Goal: Entertainment & Leisure: Browse casually

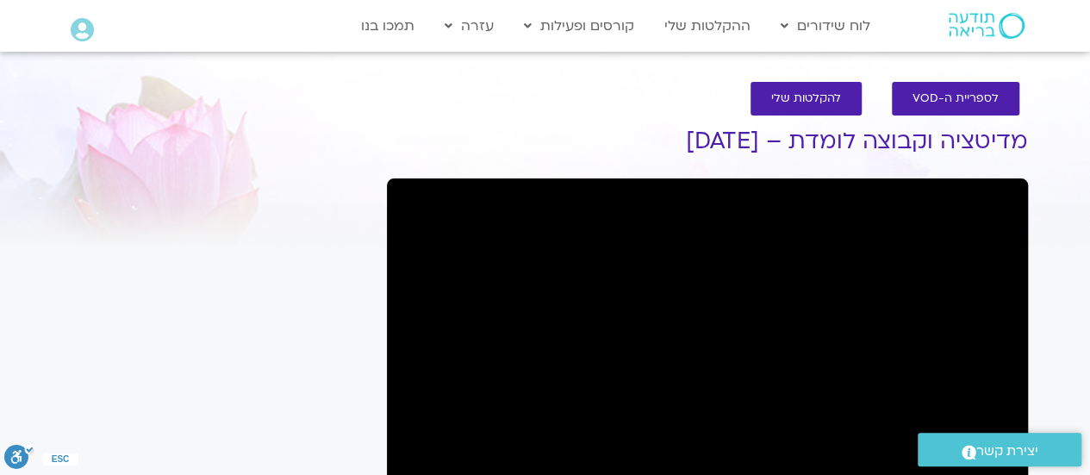
scroll to position [415, 0]
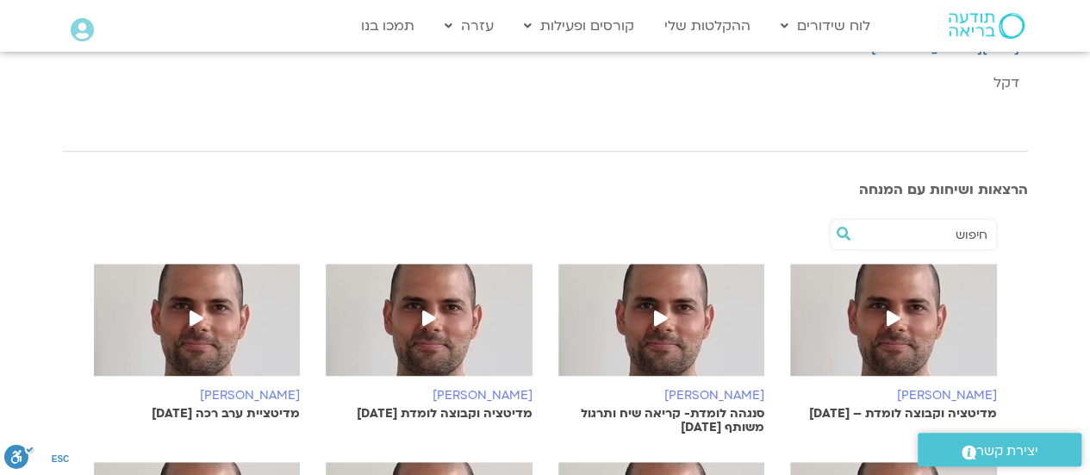
scroll to position [474, 0]
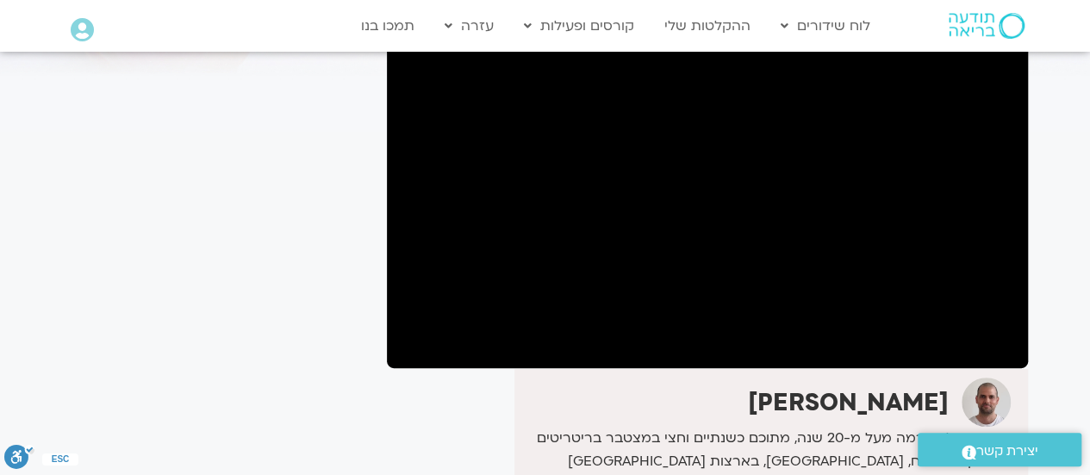
scroll to position [172, 0]
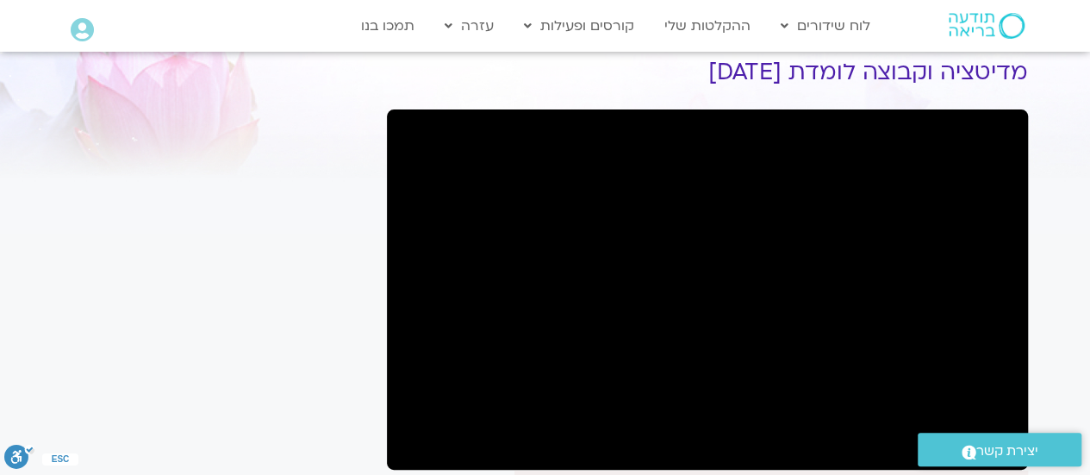
scroll to position [103, 0]
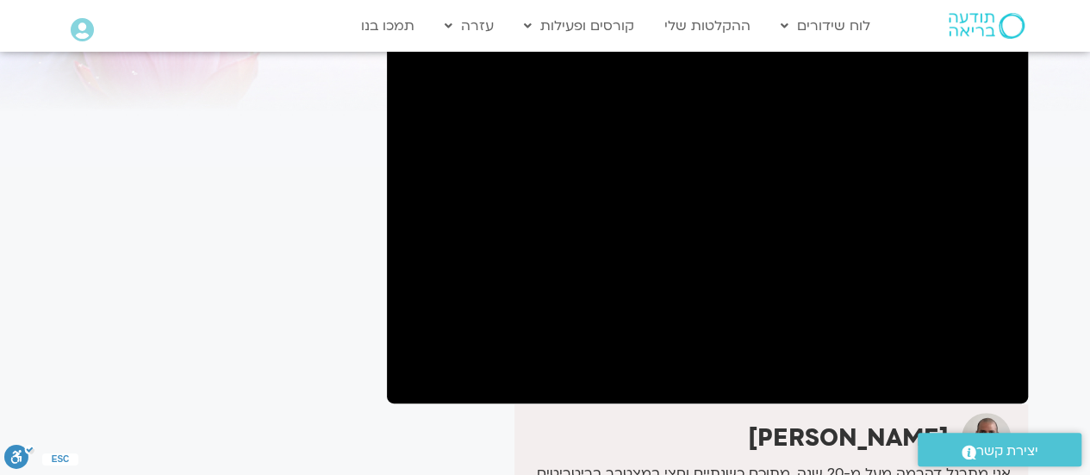
scroll to position [138, 0]
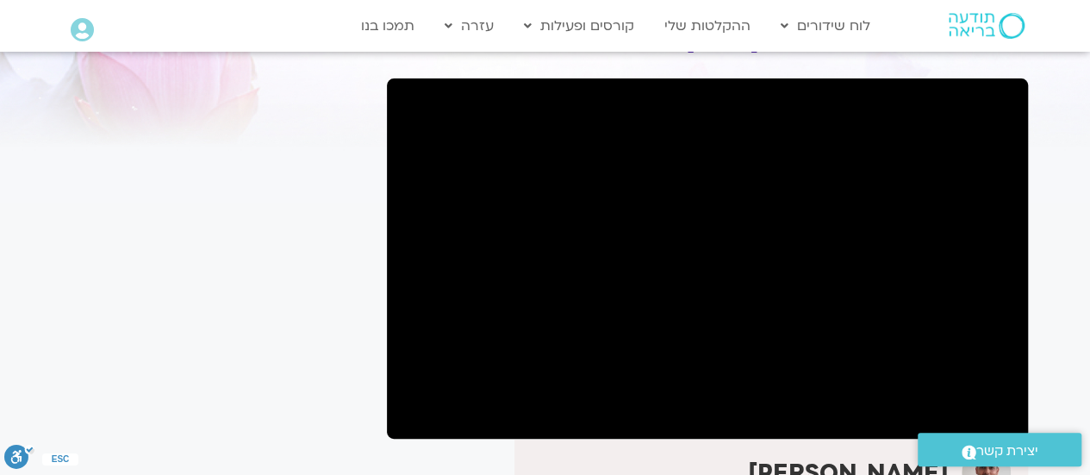
scroll to position [103, 0]
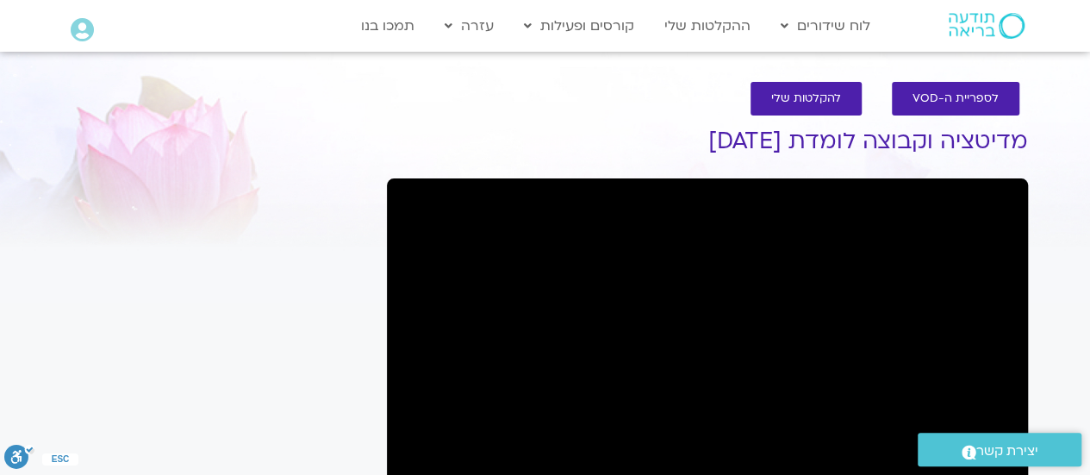
scroll to position [415, 0]
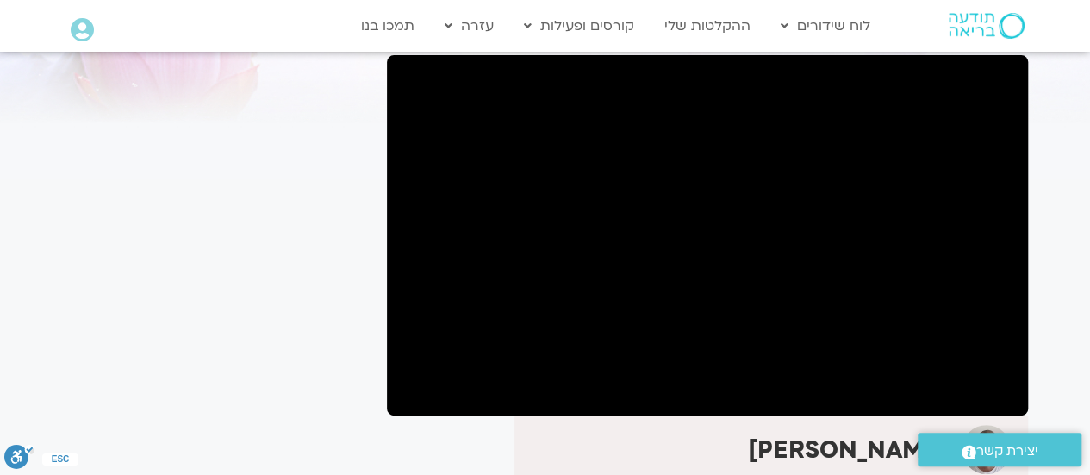
scroll to position [138, 0]
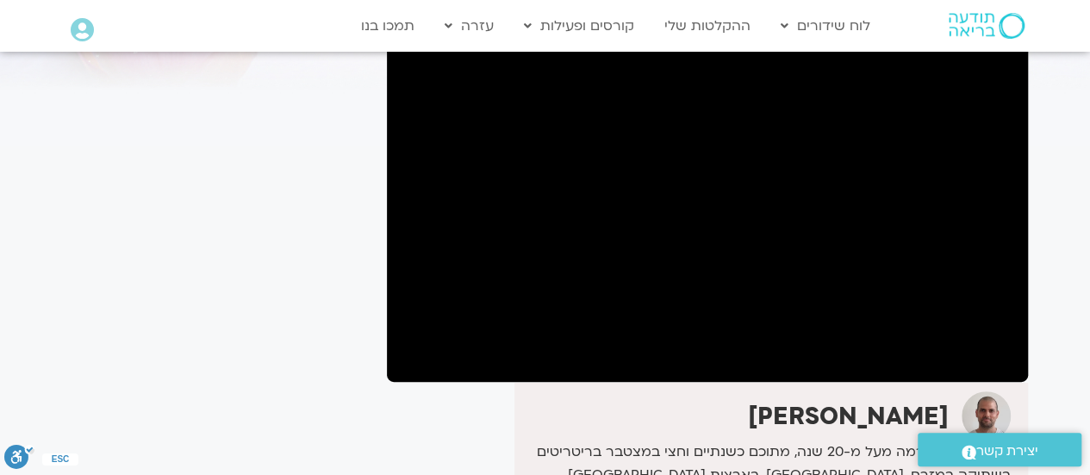
scroll to position [172, 0]
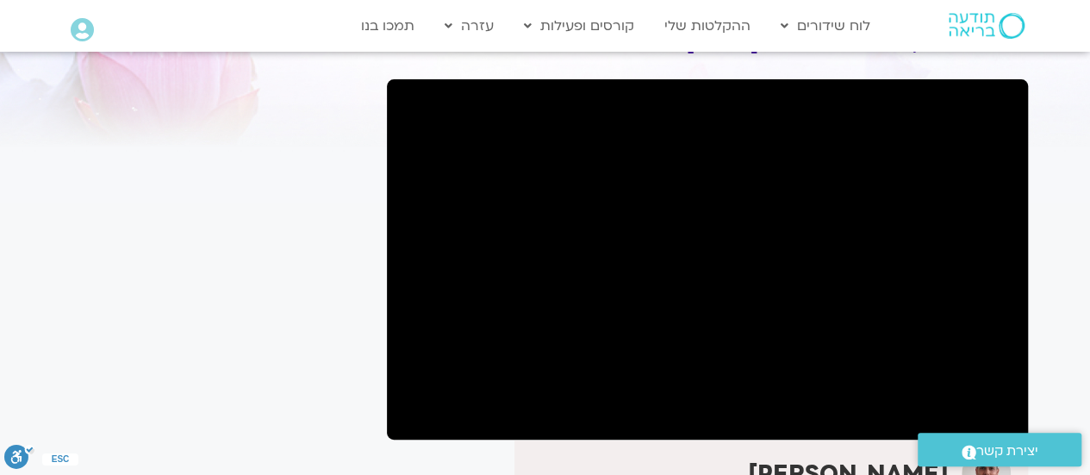
scroll to position [138, 0]
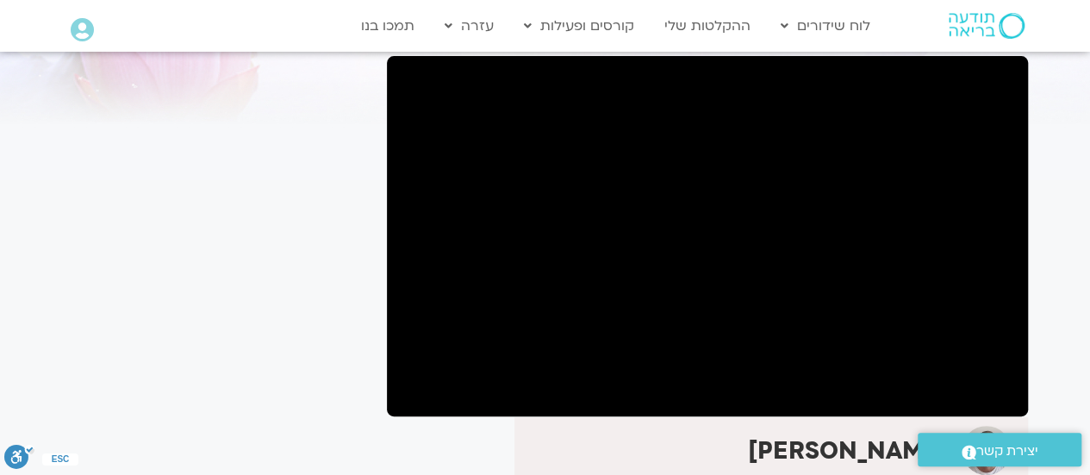
scroll to position [138, 0]
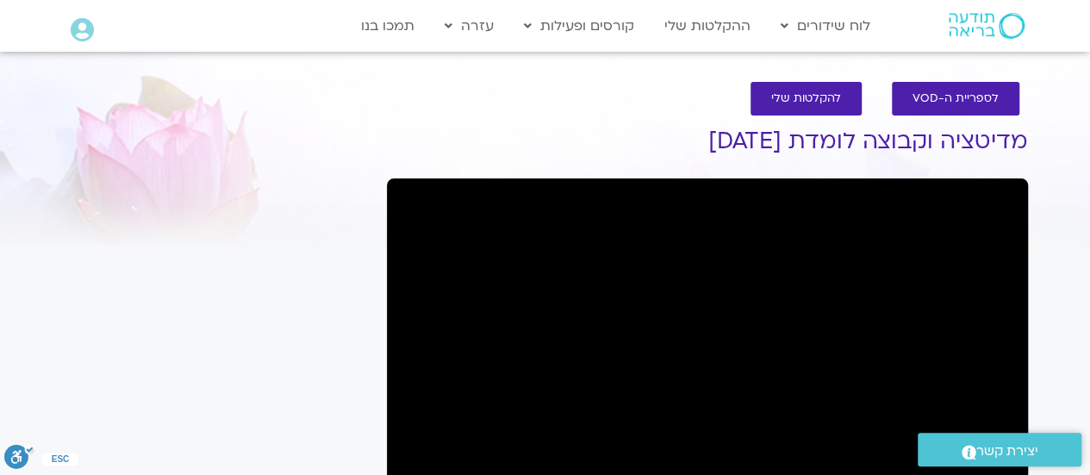
scroll to position [415, 0]
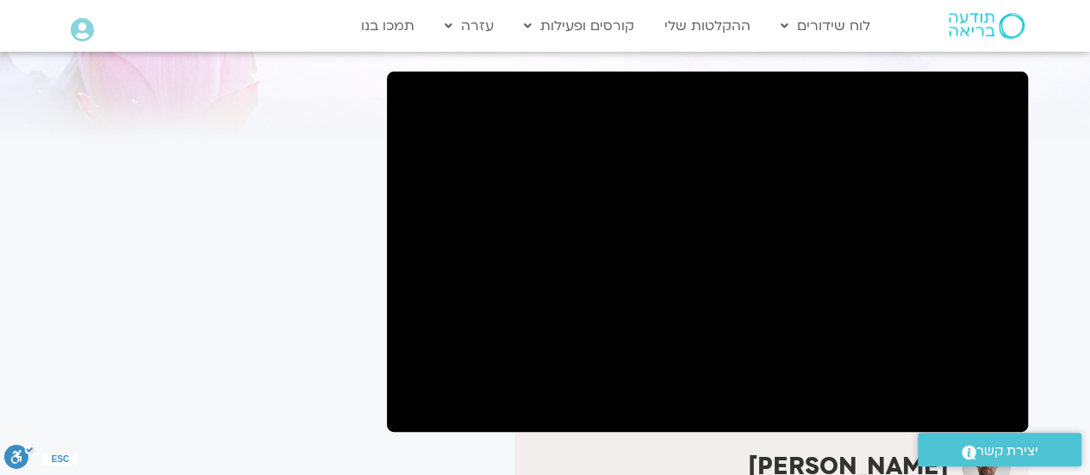
scroll to position [138, 0]
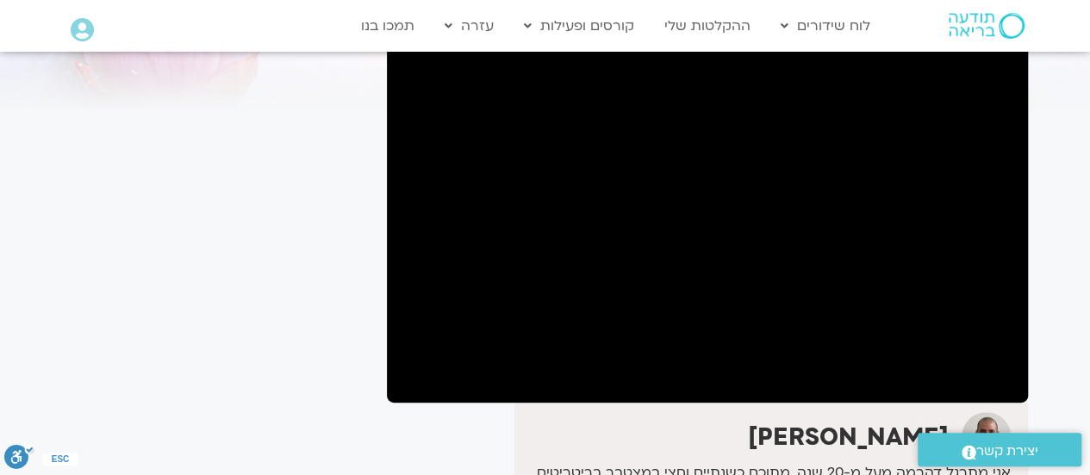
scroll to position [138, 0]
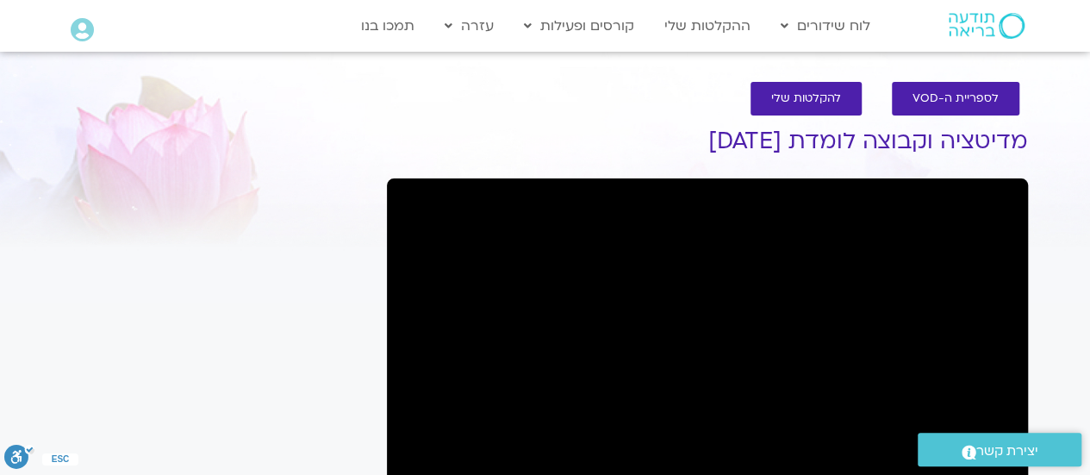
scroll to position [415, 0]
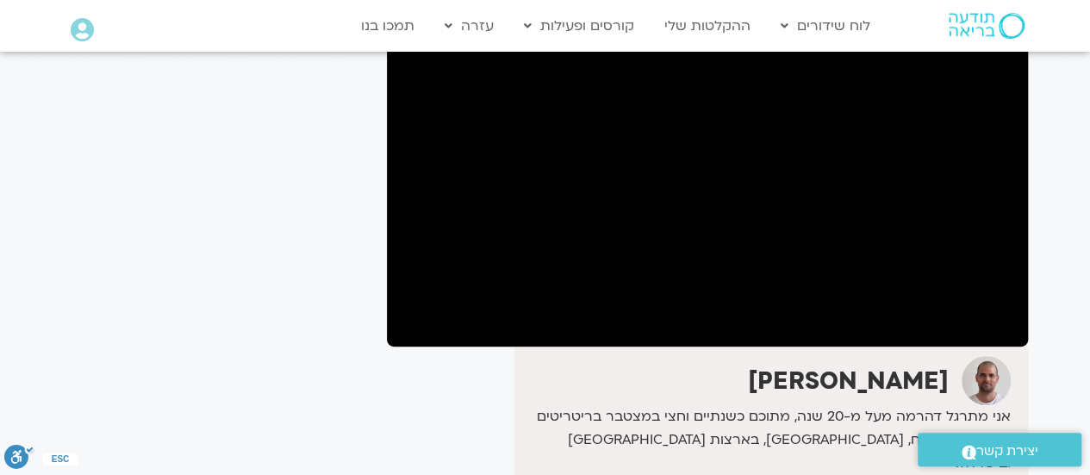
scroll to position [207, 0]
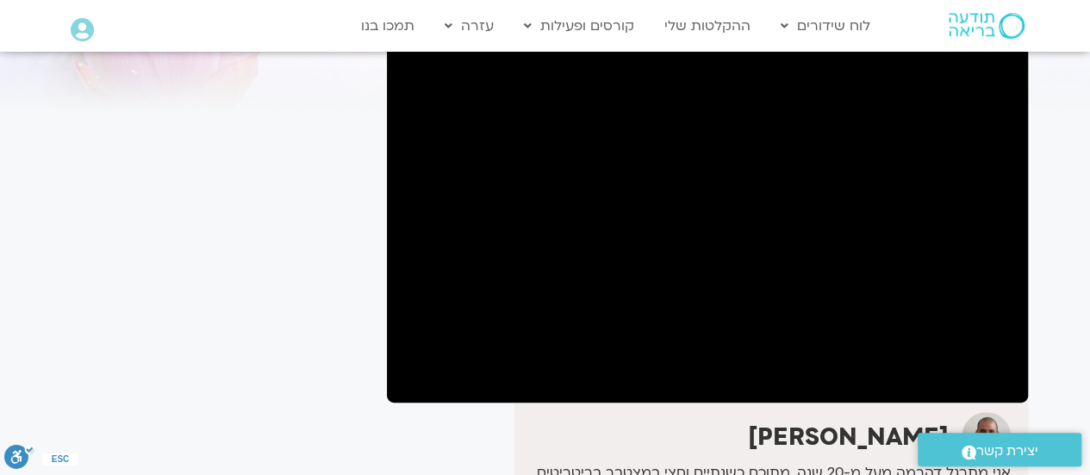
scroll to position [138, 0]
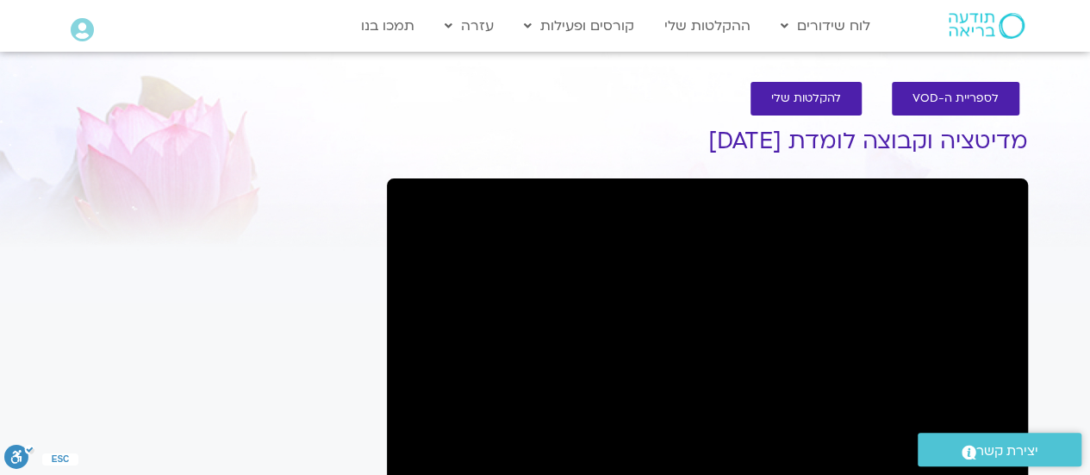
scroll to position [415, 0]
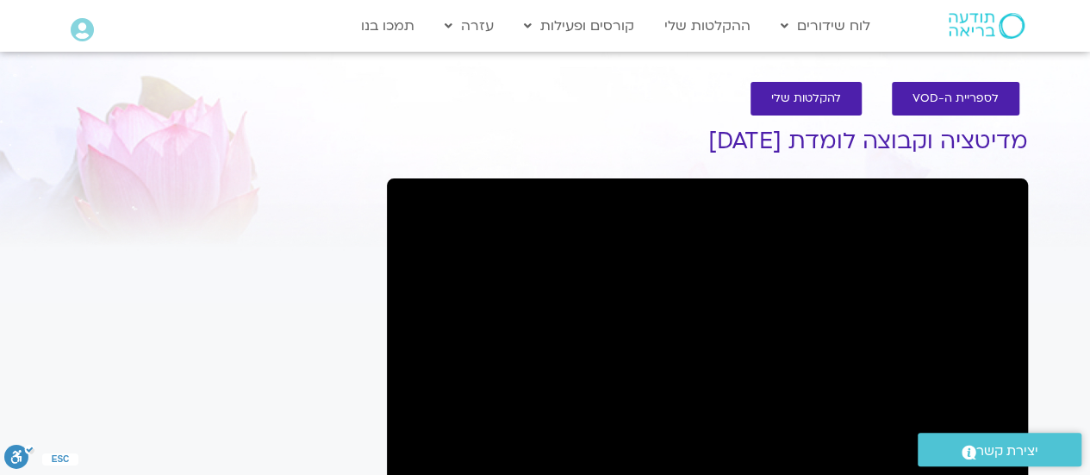
scroll to position [415, 0]
